Goal: Navigation & Orientation: Find specific page/section

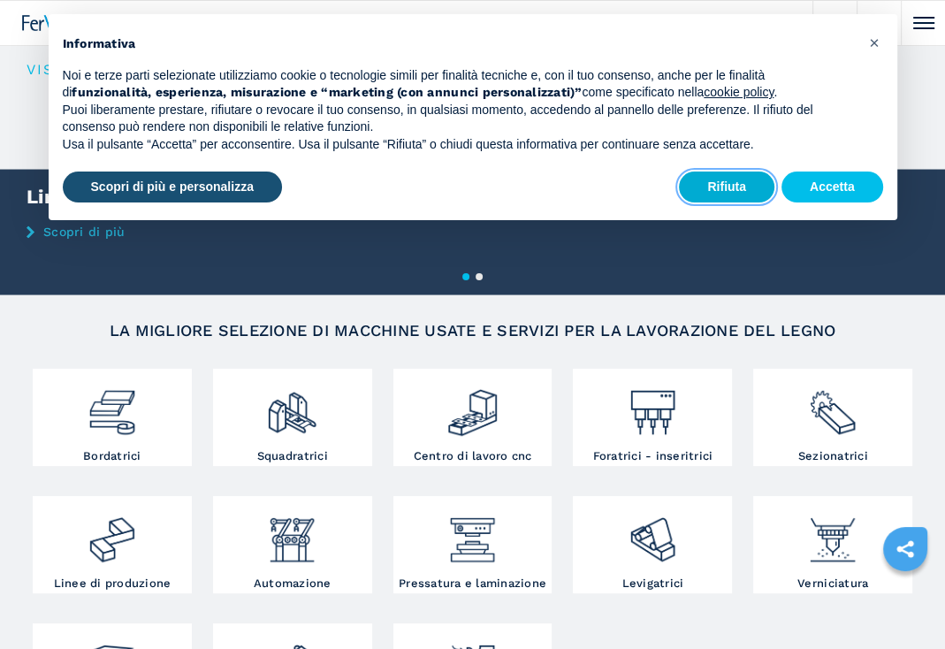
click at [738, 185] on button "Rifiuta" at bounding box center [726, 188] width 95 height 32
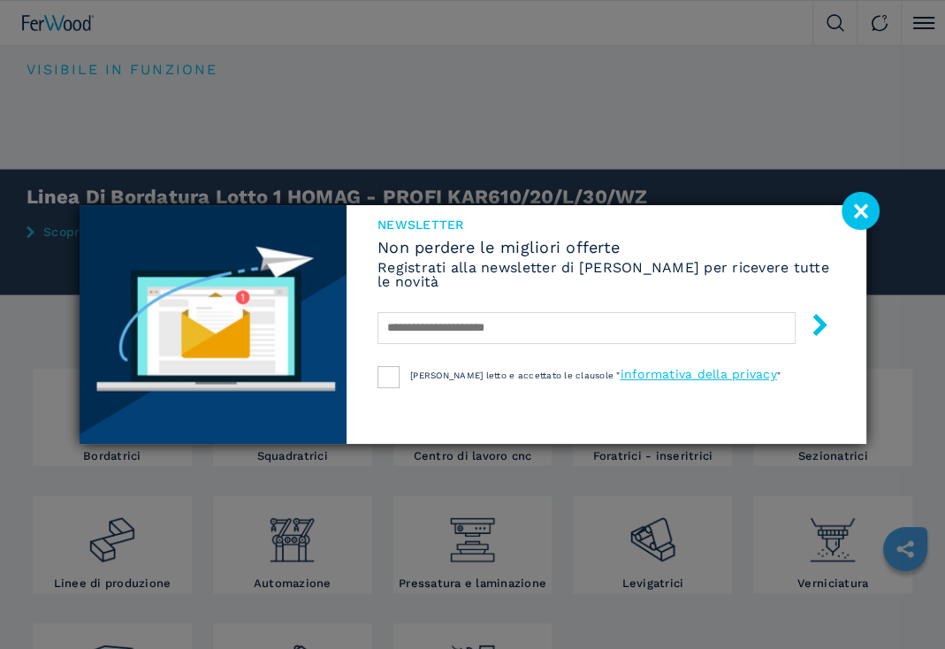
click at [857, 214] on image at bounding box center [861, 211] width 38 height 38
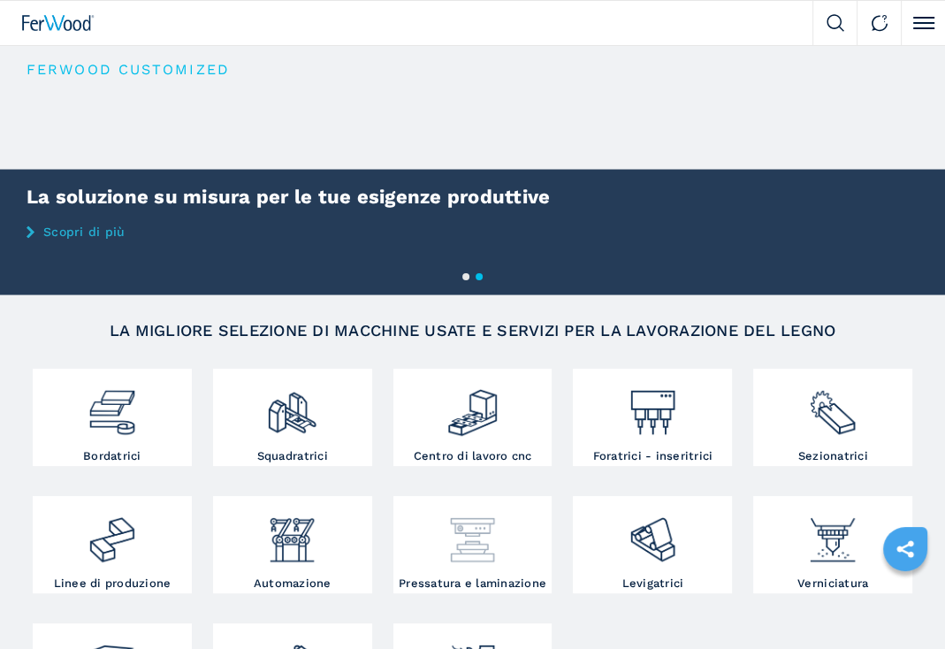
click at [494, 547] on img at bounding box center [472, 532] width 52 height 65
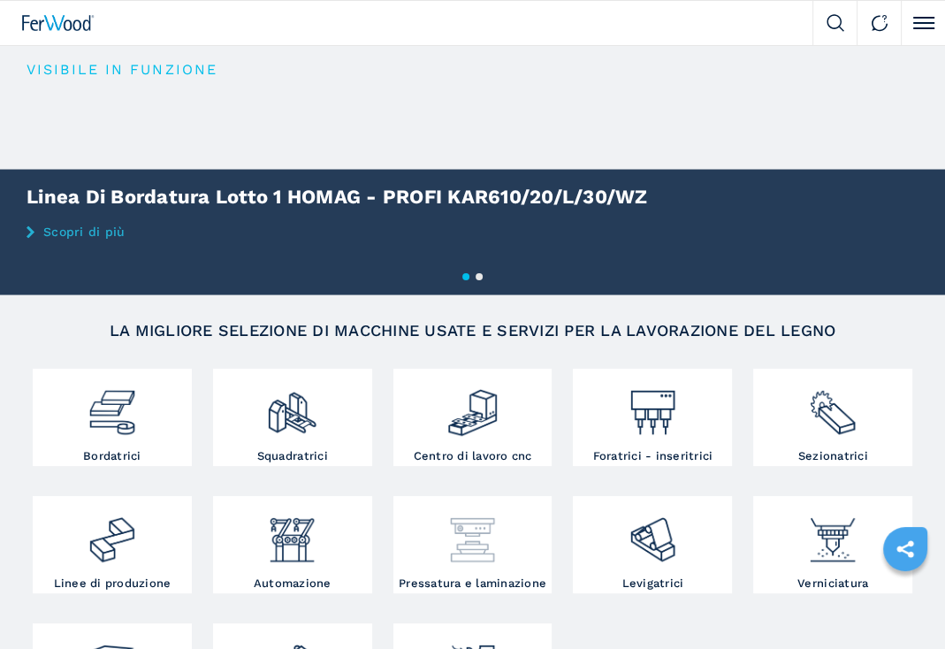
click at [495, 546] on img at bounding box center [472, 532] width 52 height 65
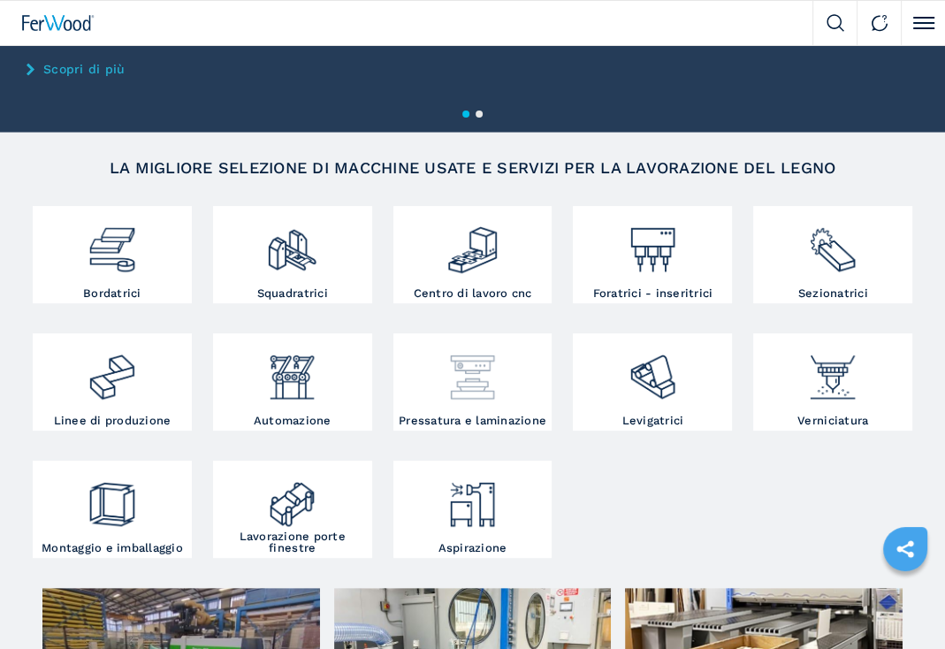
scroll to position [265, 0]
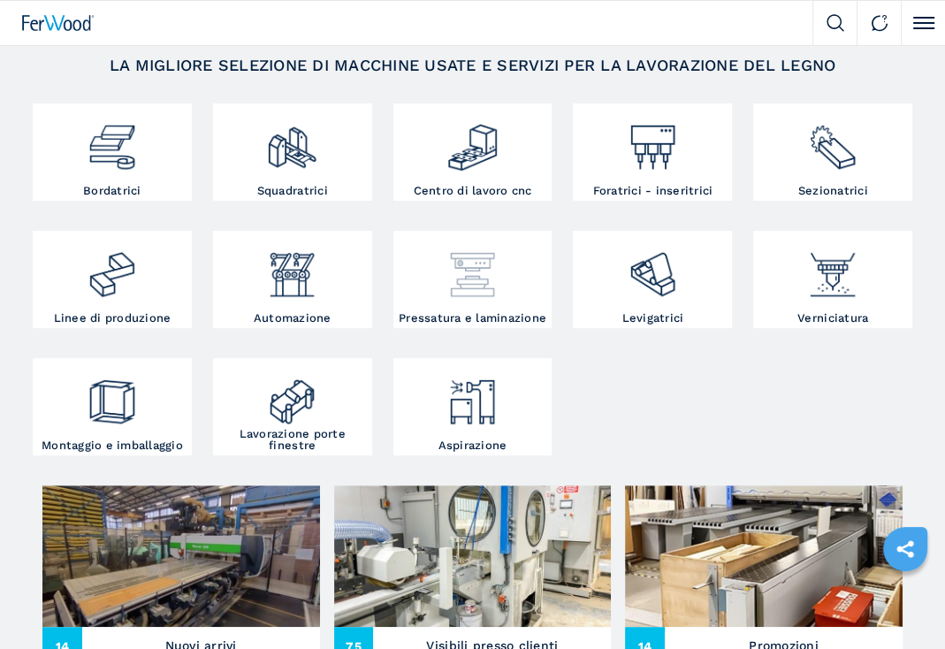
click at [491, 285] on img at bounding box center [472, 267] width 52 height 65
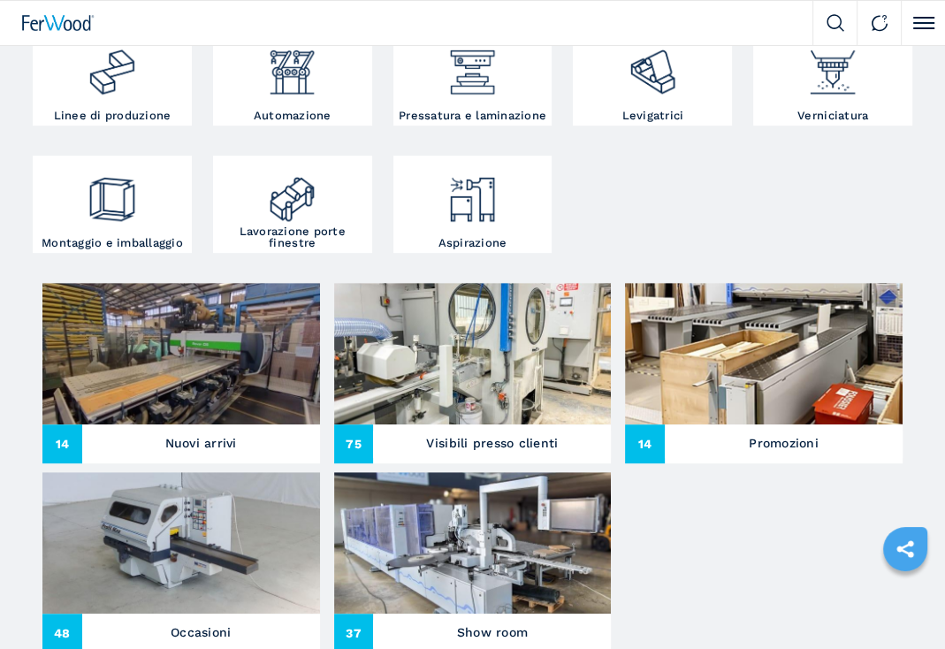
scroll to position [530, 0]
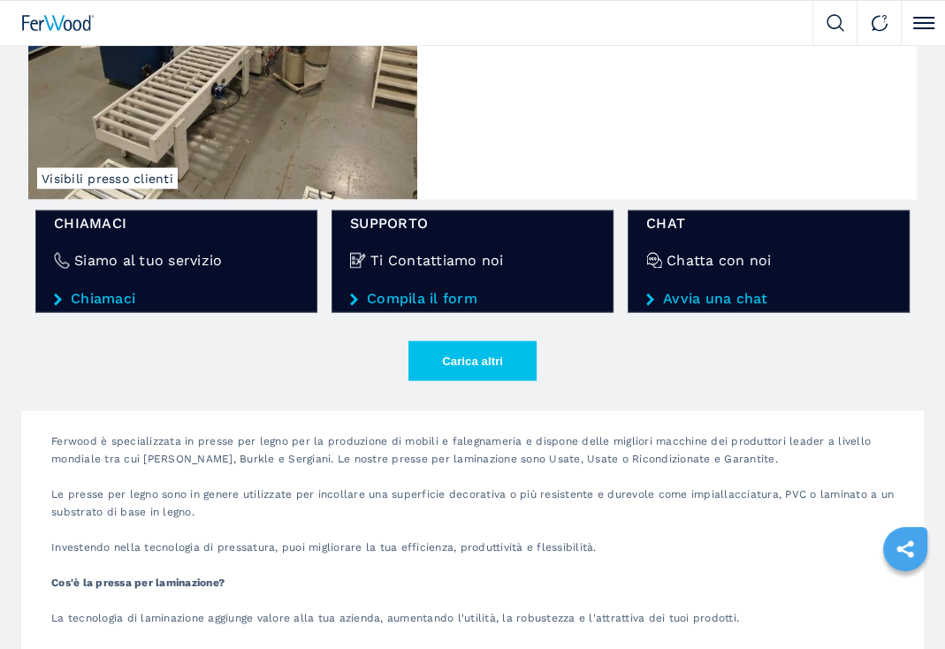
scroll to position [2741, 0]
